Goal: Task Accomplishment & Management: Manage account settings

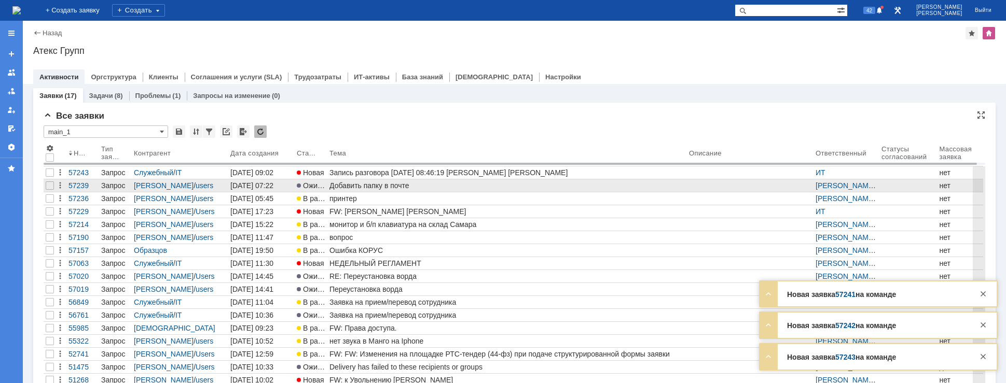
click at [379, 180] on link "Добавить папку в почте" at bounding box center [506, 185] width 359 height 12
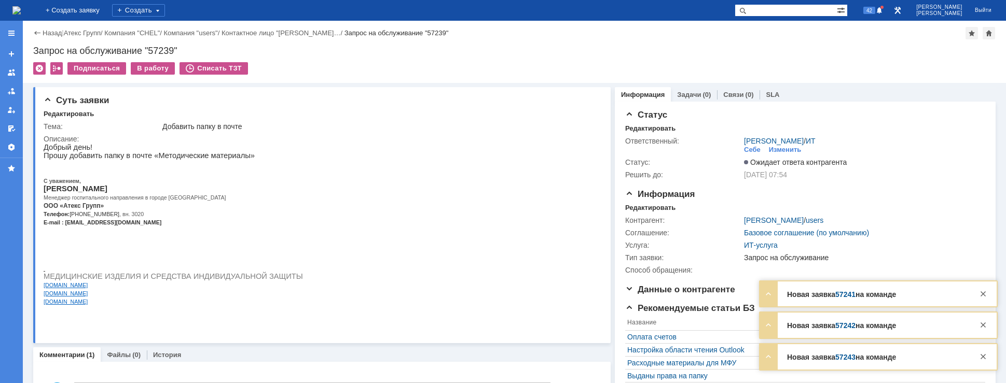
click at [21, 7] on img at bounding box center [16, 10] width 8 height 8
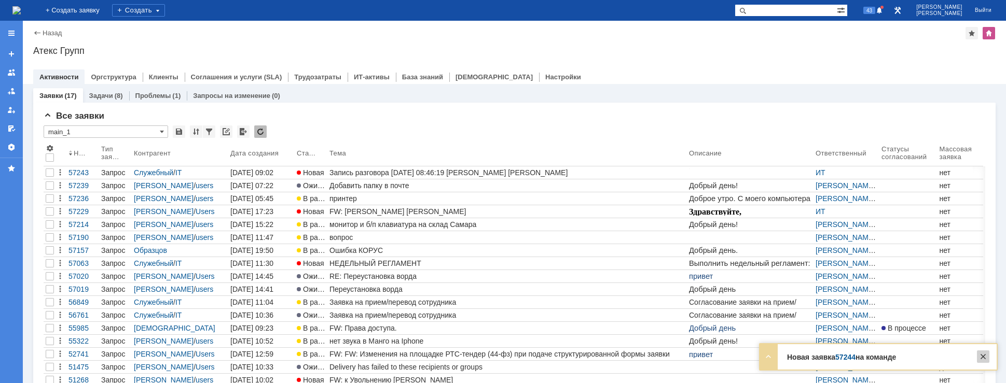
click at [982, 361] on div at bounding box center [983, 357] width 12 height 12
click at [21, 10] on img at bounding box center [16, 10] width 8 height 8
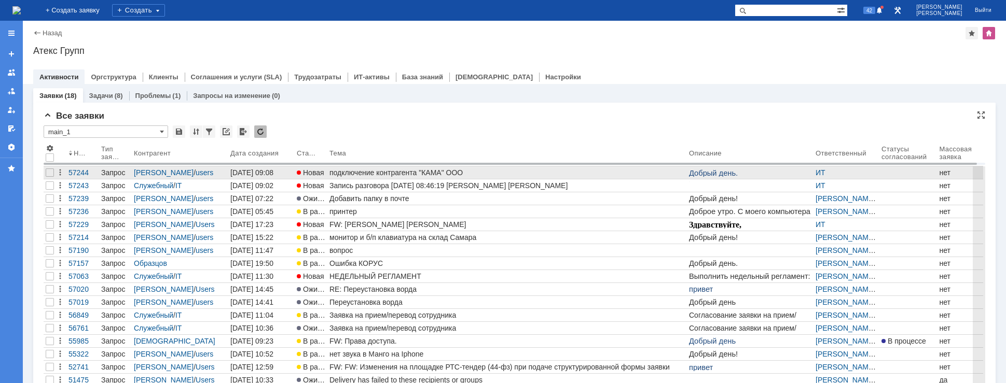
click at [372, 176] on div "подключение контрагента "КАМА" ООО" at bounding box center [506, 173] width 355 height 8
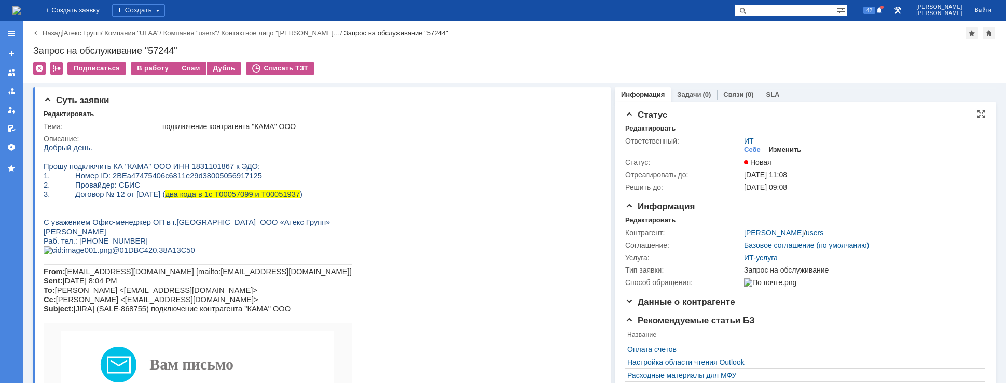
click at [771, 149] on div "Изменить" at bounding box center [785, 150] width 33 height 8
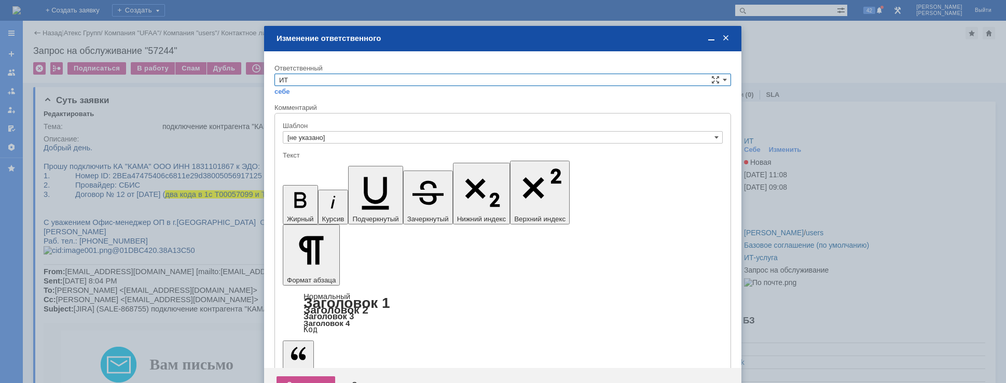
click at [380, 82] on input "ИТ" at bounding box center [502, 80] width 456 height 12
click at [294, 162] on span "АСУ" at bounding box center [502, 166] width 447 height 8
type input "АСУ"
click at [300, 377] on div "Сохранить" at bounding box center [305, 385] width 59 height 17
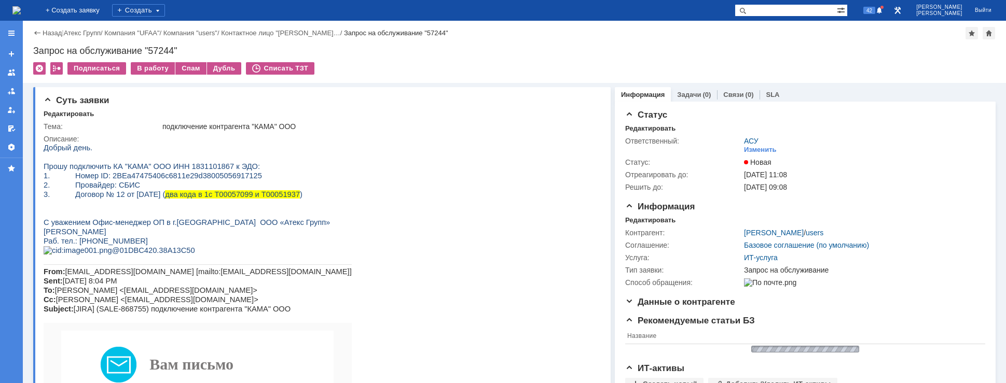
click at [21, 10] on img at bounding box center [16, 10] width 8 height 8
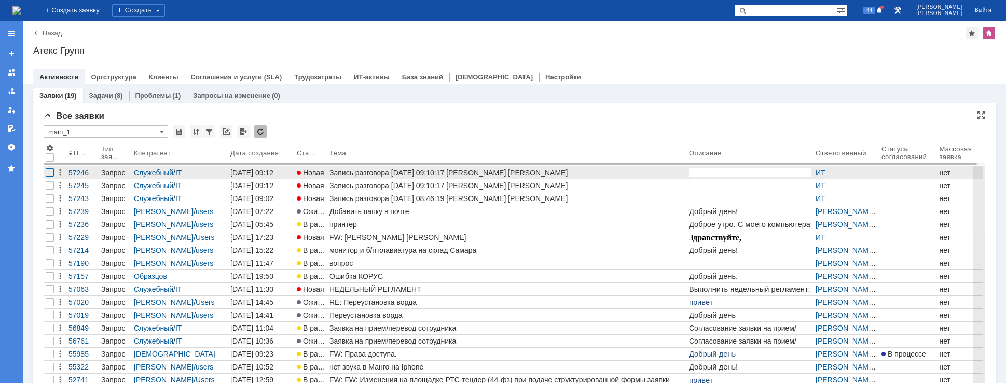
click at [52, 172] on div at bounding box center [50, 173] width 8 height 8
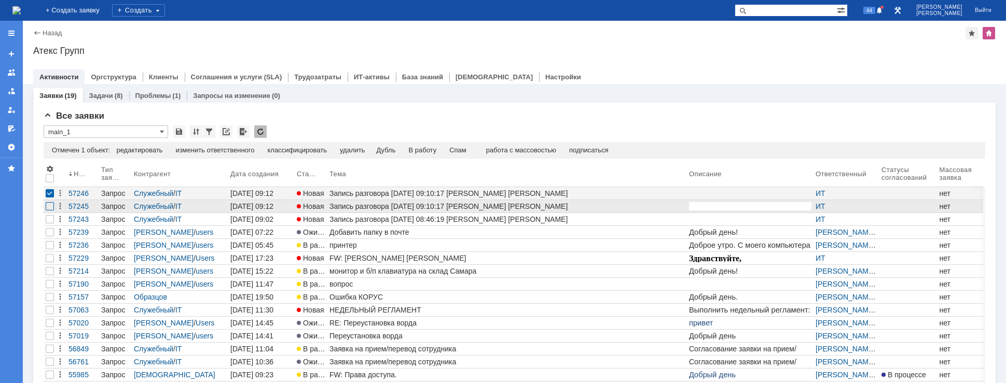
click at [48, 203] on div at bounding box center [50, 206] width 8 height 8
click at [442, 146] on div "Спам" at bounding box center [436, 150] width 17 height 8
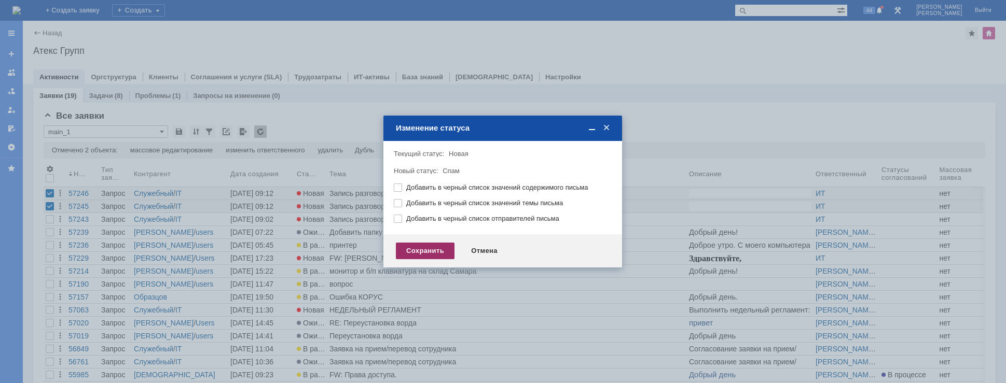
click at [434, 247] on div "Сохранить" at bounding box center [425, 251] width 59 height 17
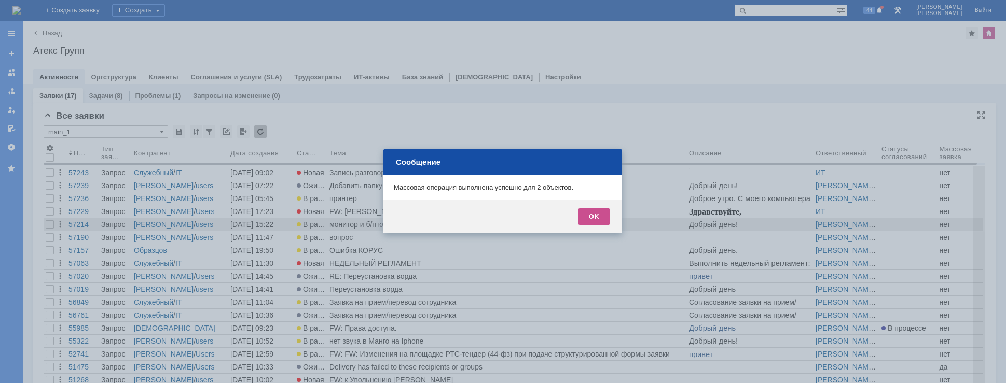
click at [605, 221] on div "OK" at bounding box center [593, 216] width 31 height 17
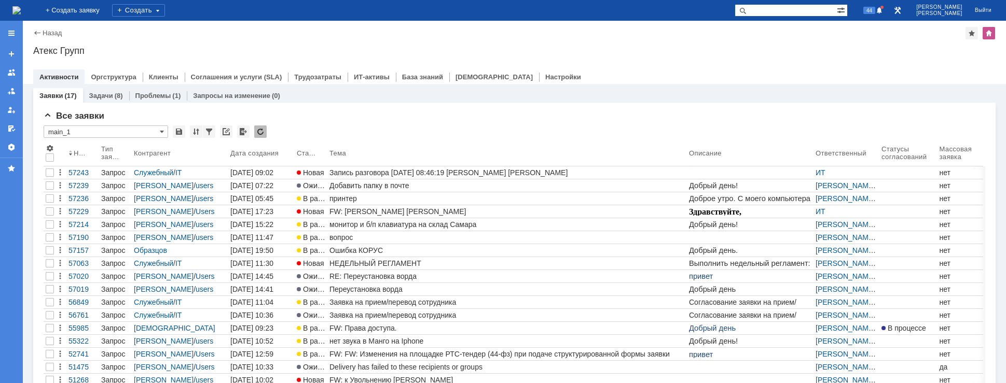
click at [21, 6] on img at bounding box center [16, 10] width 8 height 8
click at [21, 7] on img at bounding box center [16, 10] width 8 height 8
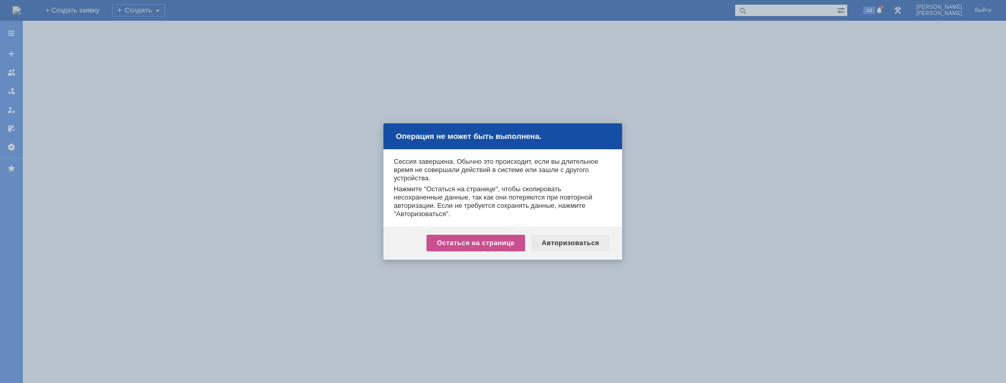
click at [567, 237] on div "Авторизоваться" at bounding box center [570, 243] width 78 height 17
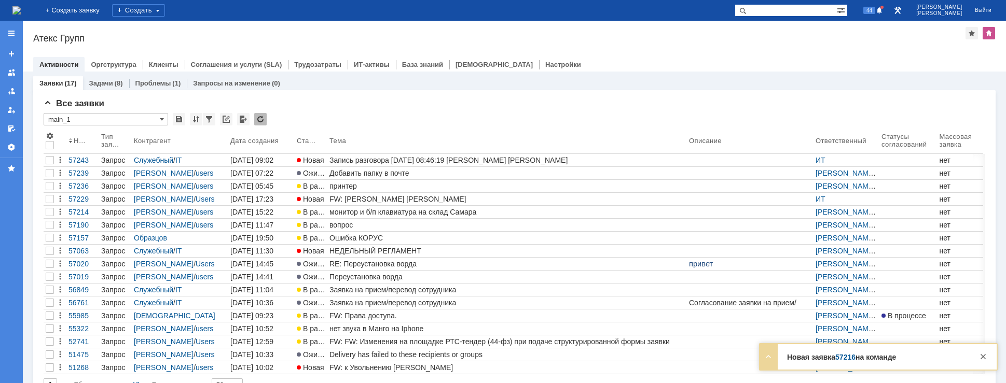
click at [989, 359] on div at bounding box center [983, 353] width 18 height 19
click at [983, 356] on div at bounding box center [983, 357] width 12 height 12
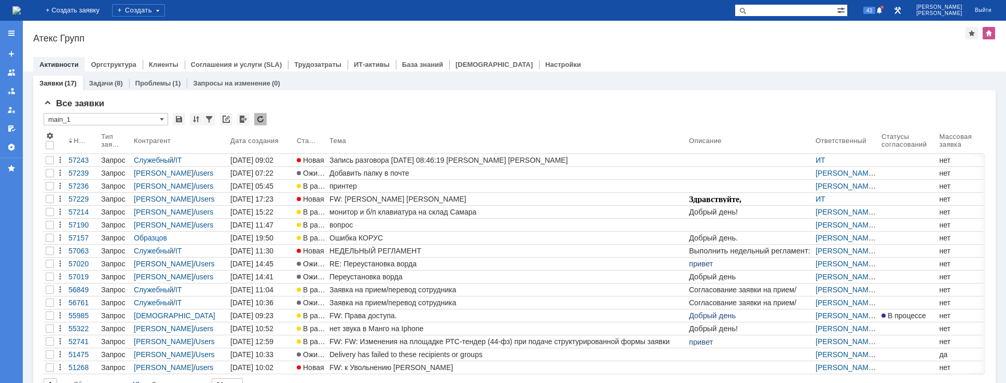
click at [21, 8] on img at bounding box center [16, 10] width 8 height 8
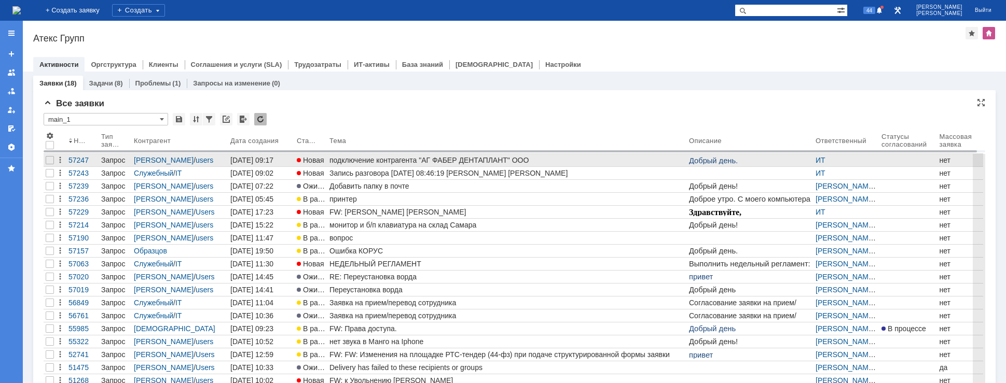
click at [354, 161] on div "подключение контрагента "АГ ФАБЕР ДЕНТАПЛАНТ" ООО" at bounding box center [506, 160] width 355 height 8
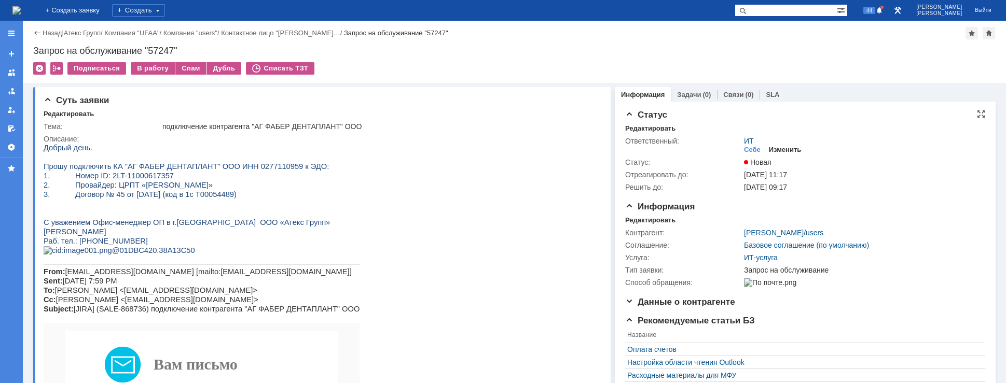
click at [778, 149] on div "Изменить" at bounding box center [785, 150] width 33 height 8
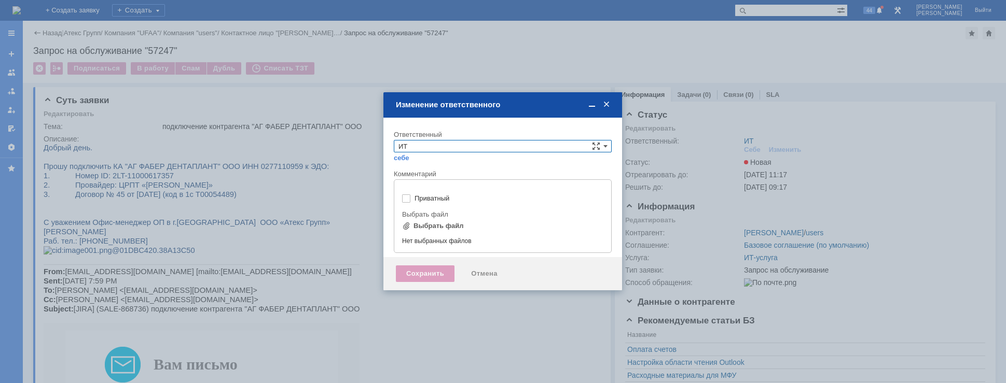
type input "[не указано]"
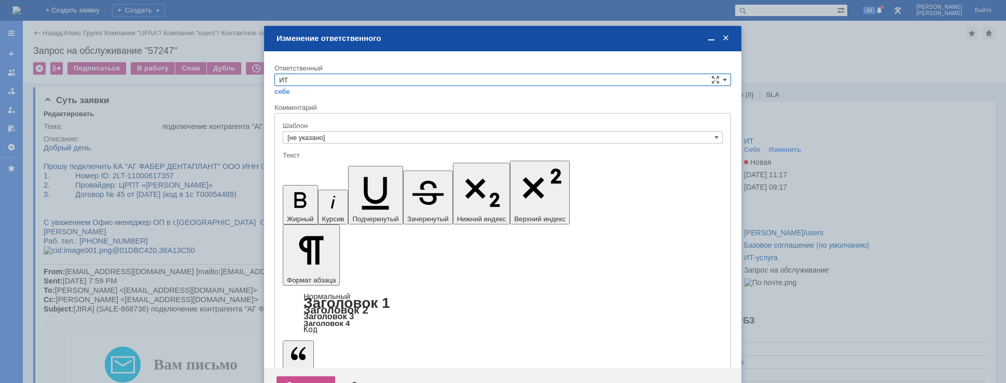
click at [353, 78] on input "ИТ" at bounding box center [502, 80] width 456 height 12
click at [311, 164] on span "АСУ" at bounding box center [502, 166] width 447 height 8
type input "АСУ"
click at [299, 377] on div "Сохранить" at bounding box center [305, 385] width 59 height 17
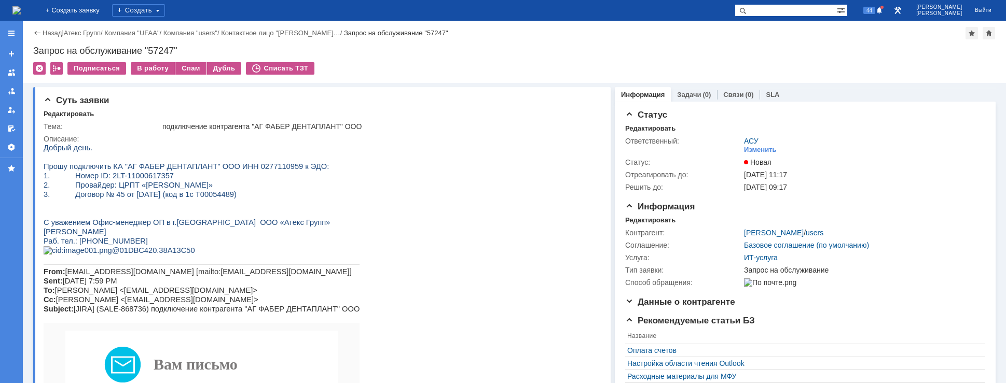
click at [21, 6] on img at bounding box center [16, 10] width 8 height 8
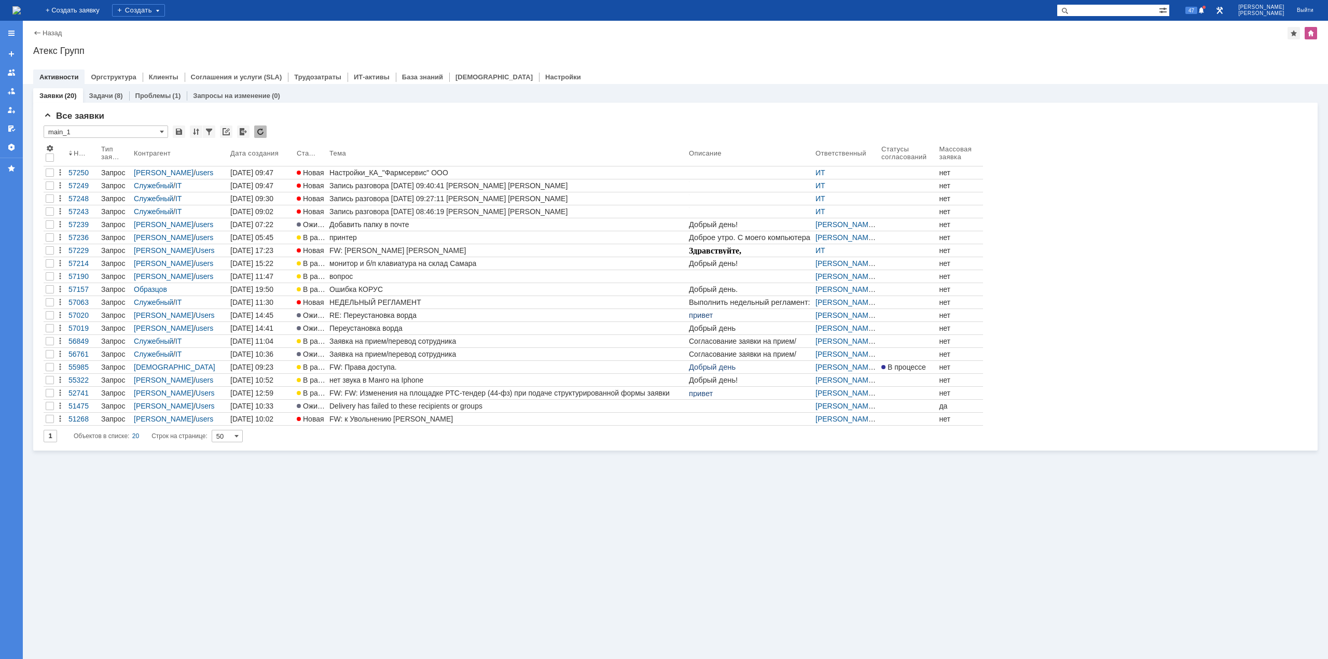
click at [472, 167] on link "Настройки_КА_"Фармсервис" ООО" at bounding box center [506, 172] width 359 height 12
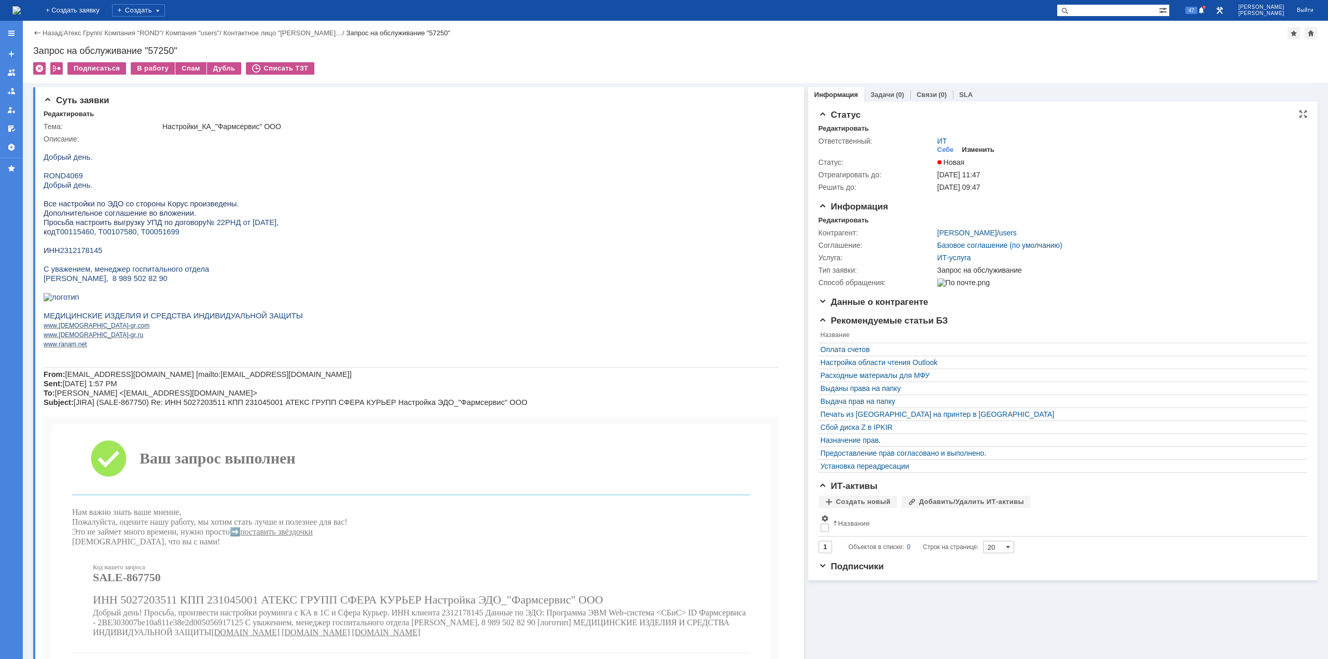
click at [984, 146] on div "Изменить" at bounding box center [977, 150] width 33 height 8
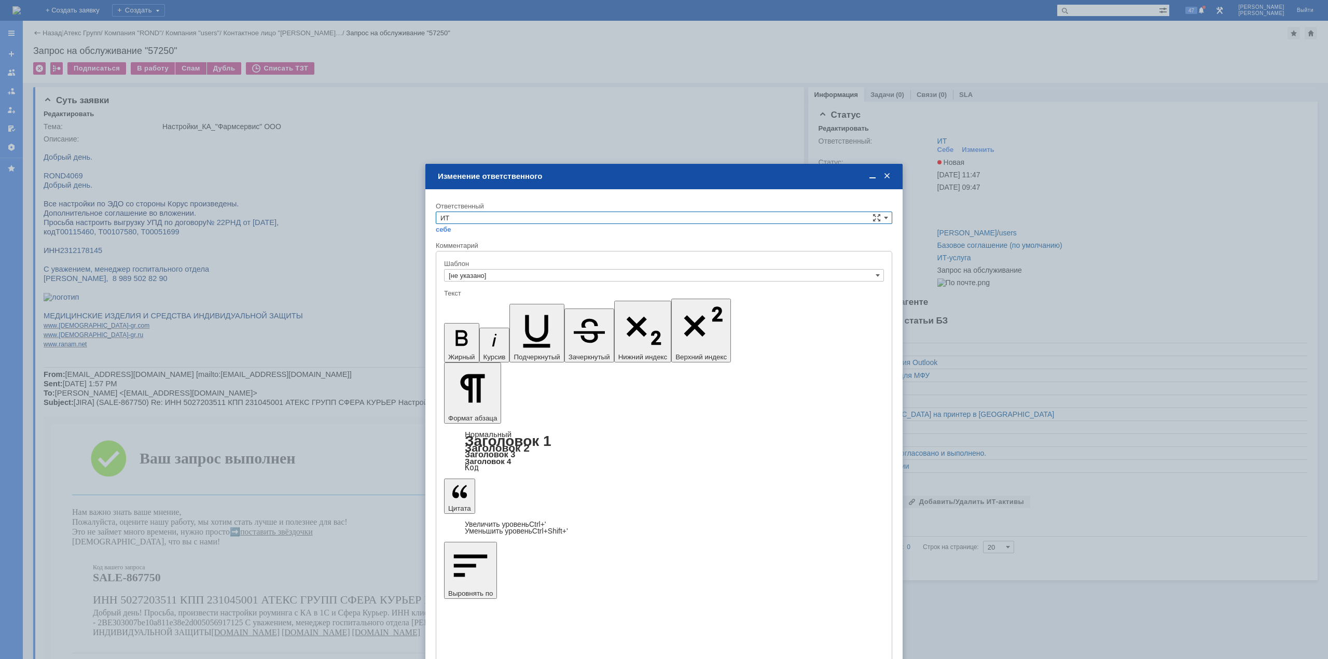
click at [622, 226] on div "себе своей команде" at bounding box center [664, 229] width 456 height 10
click at [577, 220] on input "ИТ" at bounding box center [664, 218] width 456 height 12
click at [472, 301] on span "АСУ" at bounding box center [663, 304] width 447 height 8
type input "АСУ"
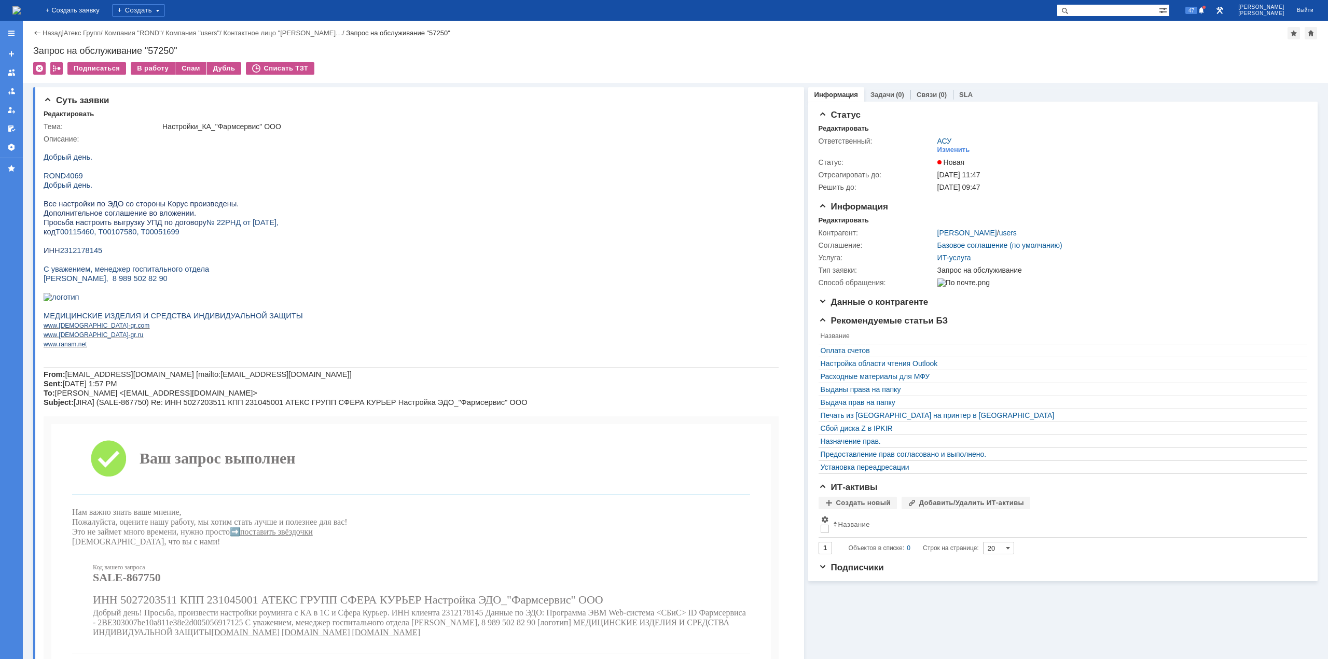
click at [21, 9] on img at bounding box center [16, 10] width 8 height 8
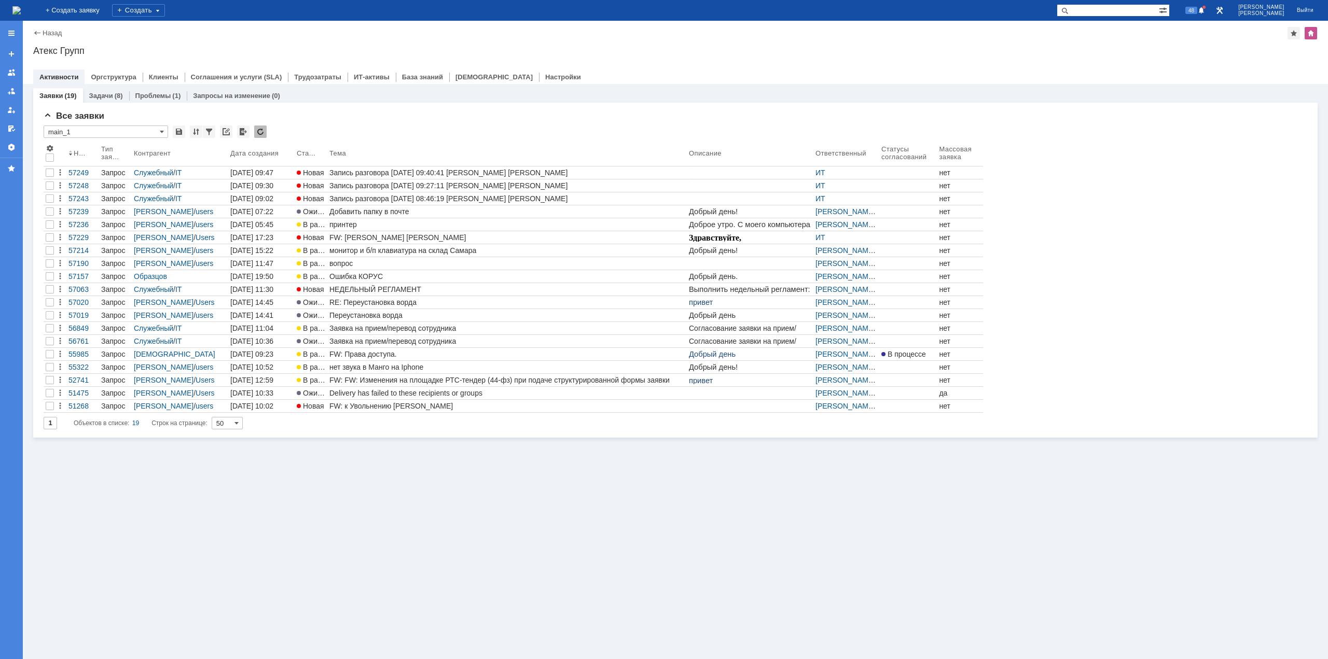
click at [759, 383] on div "Заявки (19) Задачи (8) Проблемы (1) Запросы на изменение (0) Все заявки * main_…" at bounding box center [675, 371] width 1305 height 575
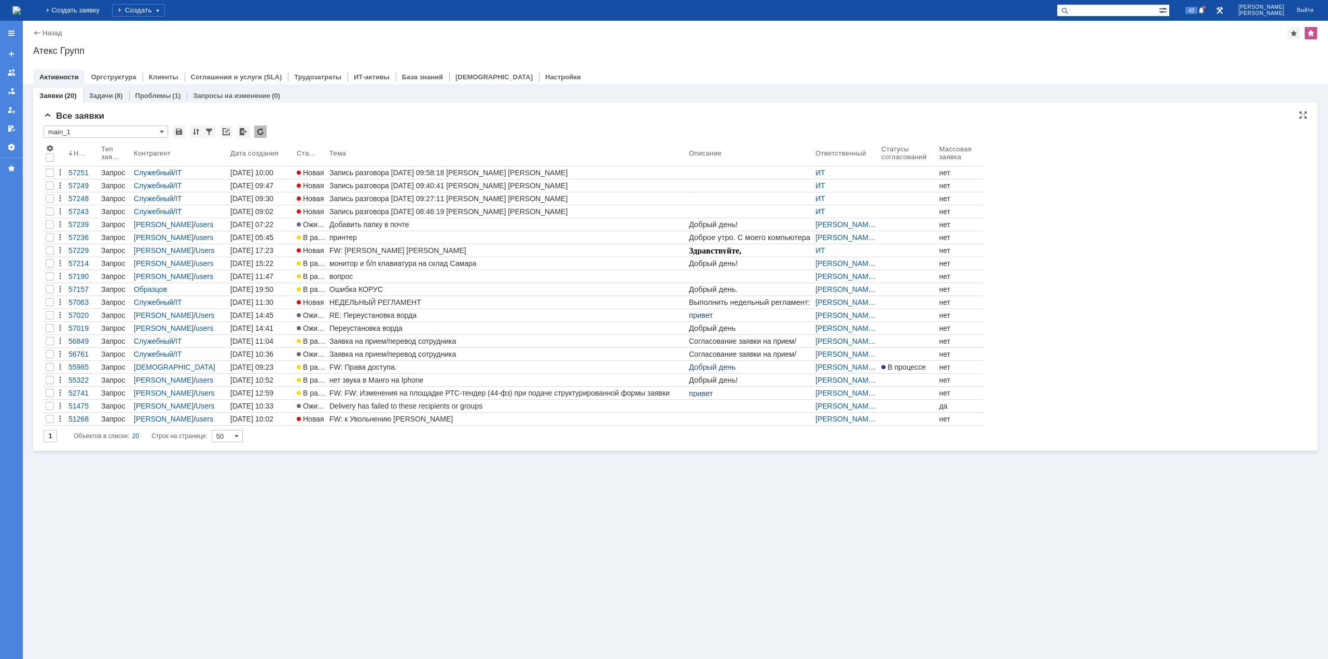
drag, startPoint x: 486, startPoint y: 119, endPoint x: 454, endPoint y: 131, distance: 33.8
click at [486, 119] on div "Все заявки" at bounding box center [675, 116] width 1263 height 10
